Goal: Find specific page/section: Find specific page/section

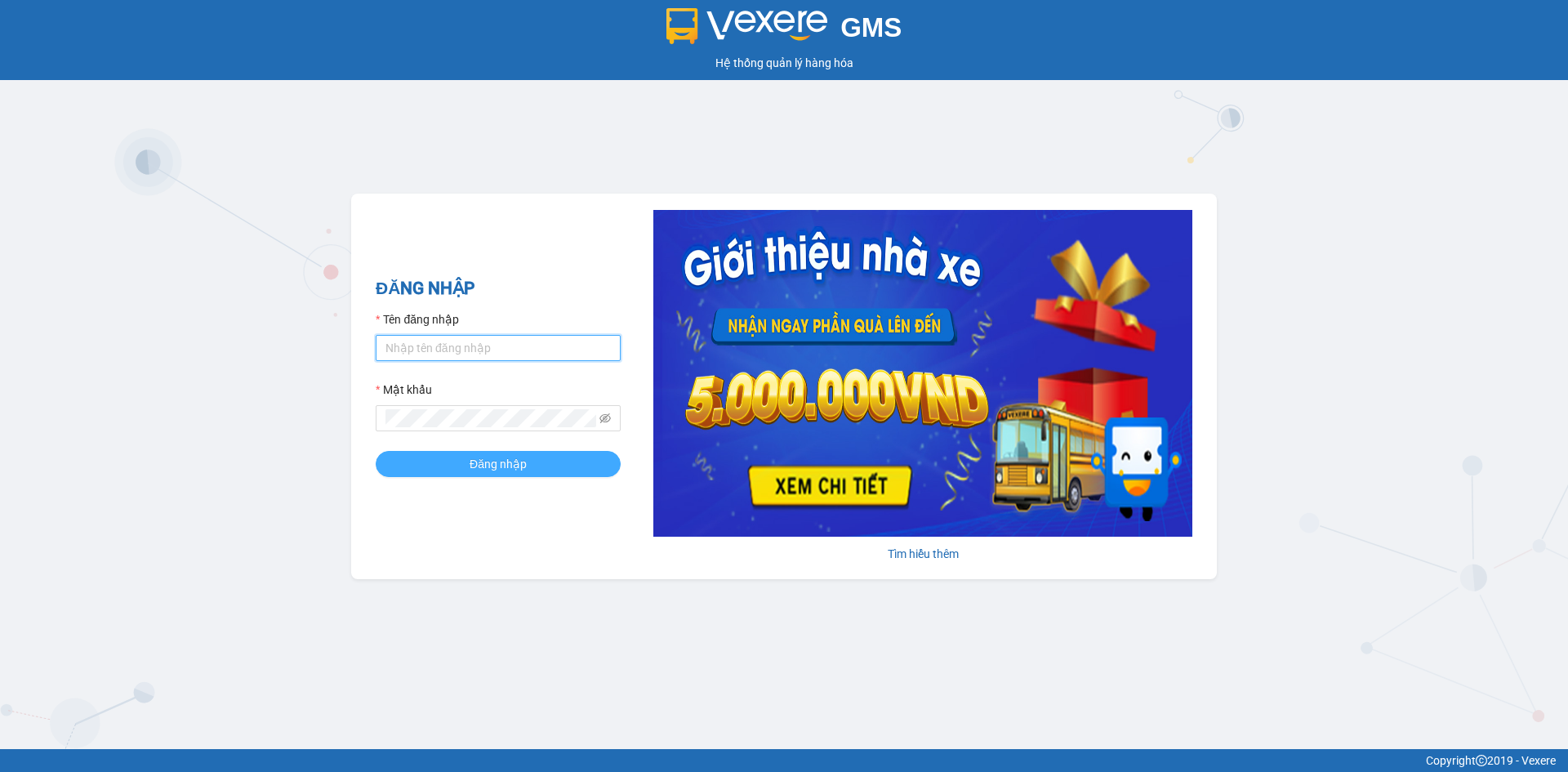
type input "hoanganh.ducphatth"
click at [493, 460] on span "Đăng nhập" at bounding box center [498, 464] width 57 height 18
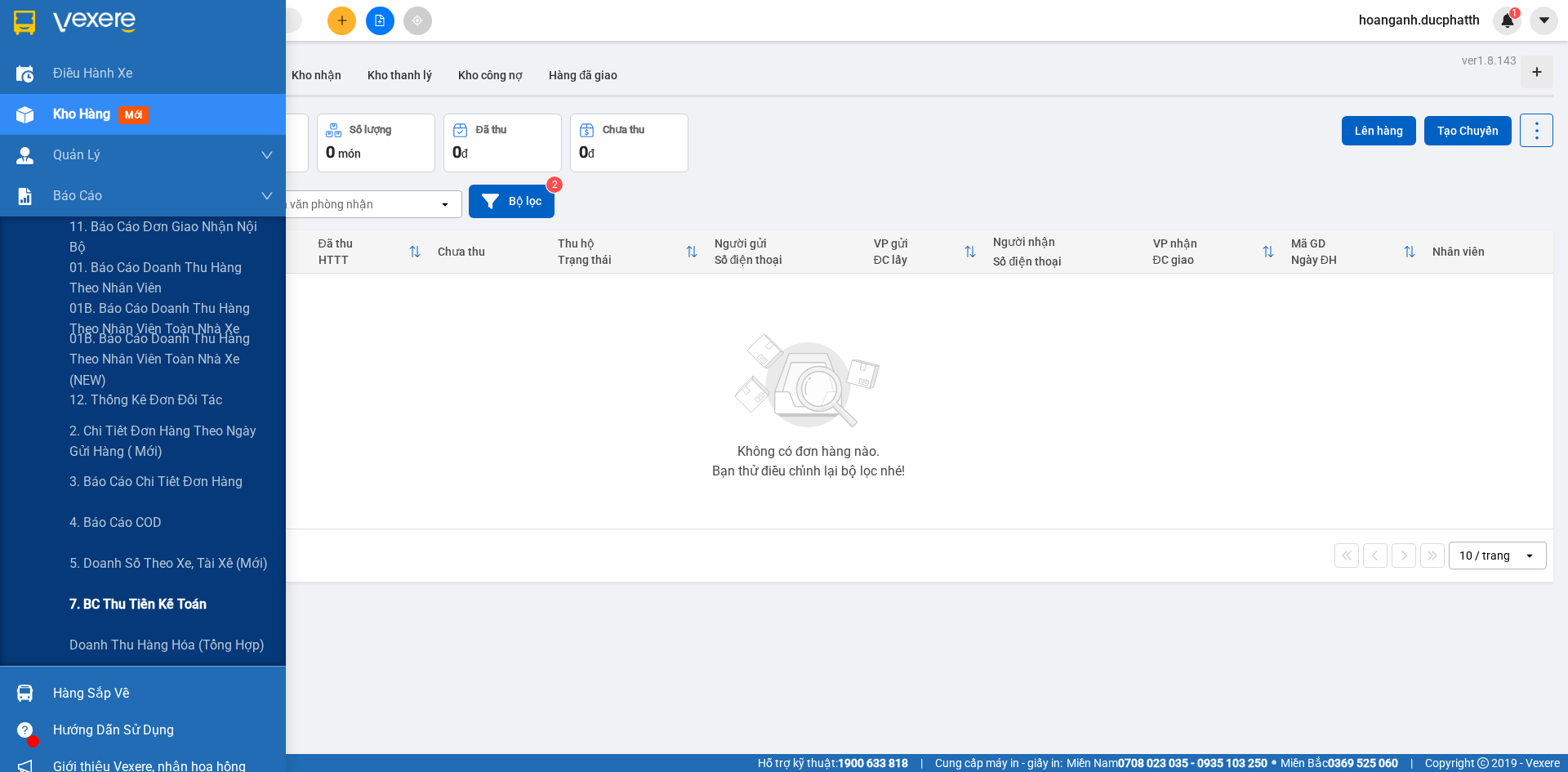
click at [137, 602] on span "7. BC thu tiền kế toán" at bounding box center [139, 604] width 138 height 21
